Goal: Task Accomplishment & Management: Use online tool/utility

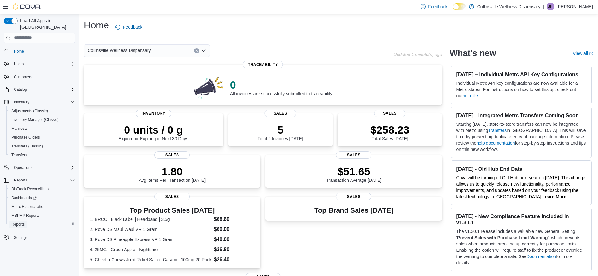
click at [19, 222] on span "Reports" at bounding box center [17, 224] width 13 height 5
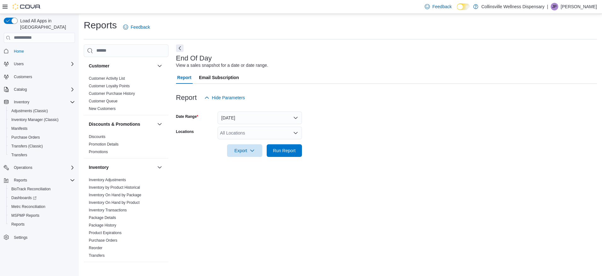
click at [244, 133] on div "All Locations" at bounding box center [260, 133] width 84 height 13
click at [244, 154] on span "[STREET_ADDRESS]" at bounding box center [252, 153] width 43 height 6
click at [242, 156] on span "Export" at bounding box center [245, 150] width 28 height 13
click at [245, 175] on span "Export to Pdf" at bounding box center [246, 175] width 28 height 5
